Goal: Task Accomplishment & Management: Manage account settings

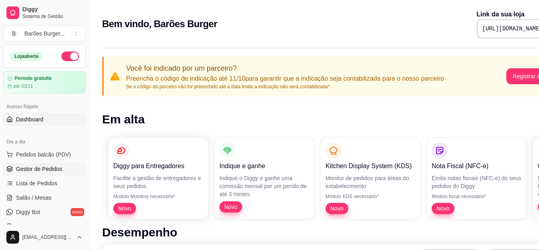
click at [46, 172] on span "Gestor de Pedidos" at bounding box center [39, 169] width 46 height 8
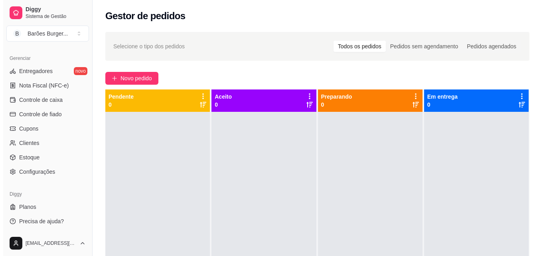
scroll to position [319, 0]
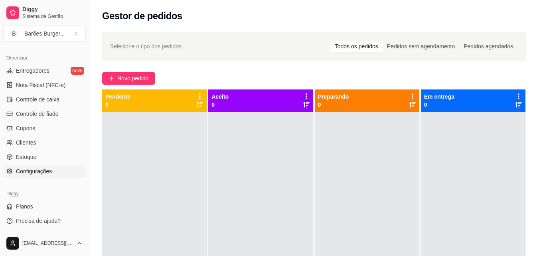
click at [35, 171] on span "Configurações" at bounding box center [34, 171] width 36 height 8
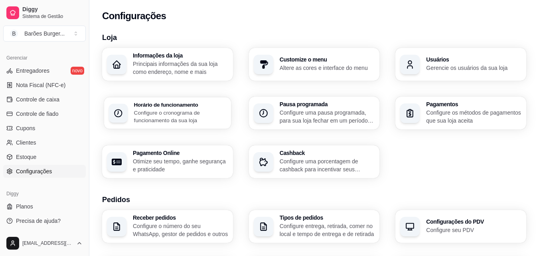
click at [154, 117] on p "Configure o cronograma de funcionamento da sua loja" at bounding box center [180, 117] width 92 height 16
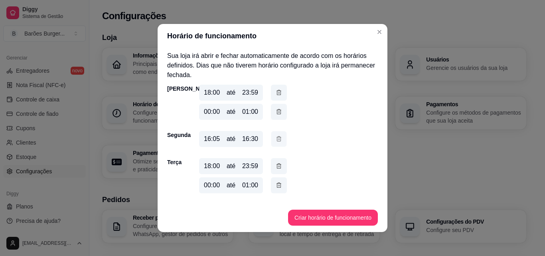
click at [278, 137] on icon "button" at bounding box center [279, 139] width 6 height 8
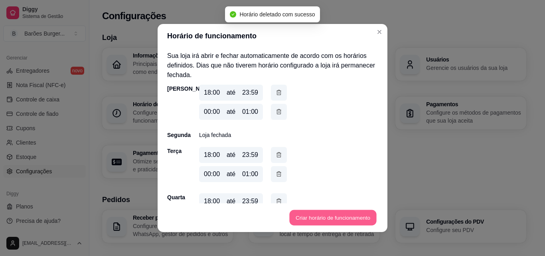
click at [319, 214] on button "Criar horário de funcionamento" at bounding box center [332, 218] width 87 height 16
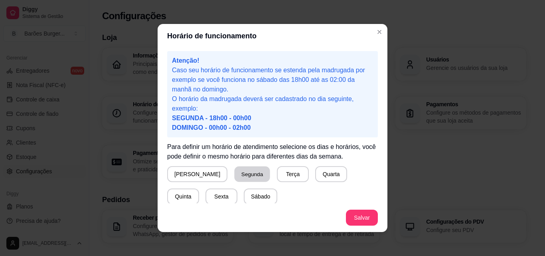
click at [235, 173] on button "Segunda" at bounding box center [253, 174] width 36 height 16
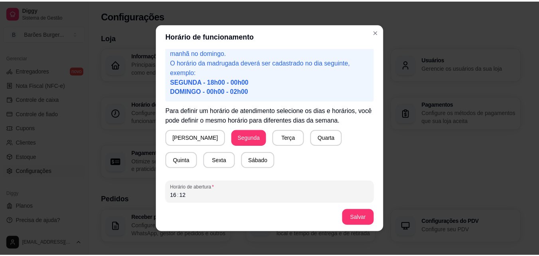
scroll to position [38, 0]
